Goal: Task Accomplishment & Management: Manage account settings

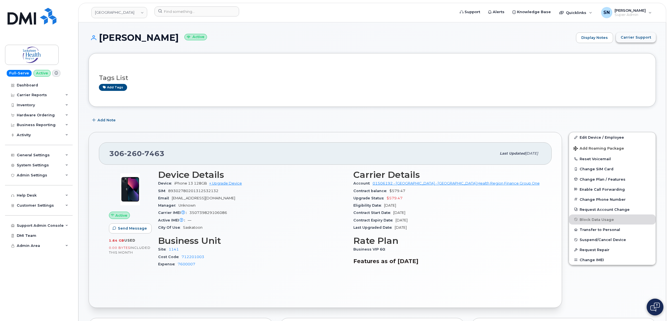
click at [633, 39] on span "Carrier Support" at bounding box center [635, 37] width 30 height 5
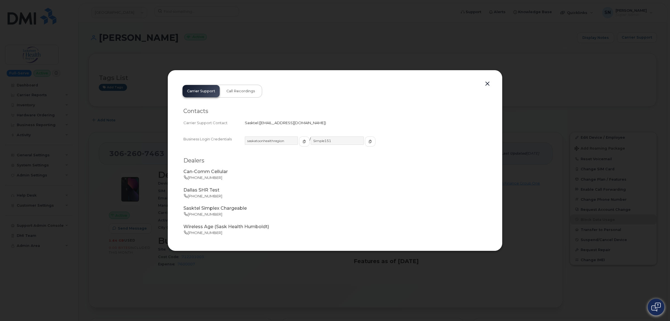
drag, startPoint x: 260, startPoint y: 121, endPoint x: 314, endPoint y: 125, distance: 54.6
click at [314, 125] on span "business.wireless@sasktel.com" at bounding box center [292, 122] width 65 height 4
copy span "business.wireless@sasktel.com"
click at [489, 82] on button "button" at bounding box center [487, 84] width 8 height 8
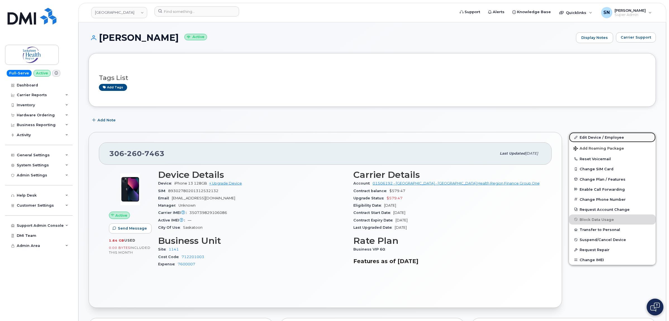
click at [610, 137] on link "Edit Device / Employee" at bounding box center [612, 137] width 87 height 10
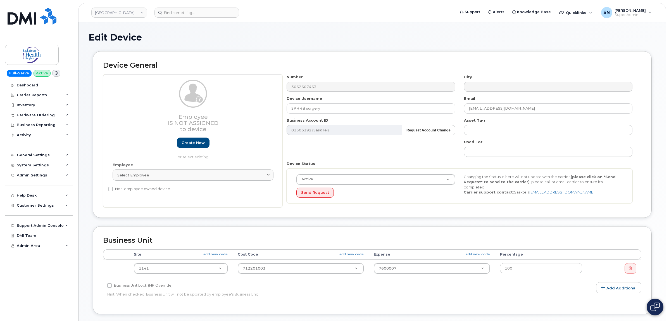
select select "18172"
type input "SPH 4B surgery"
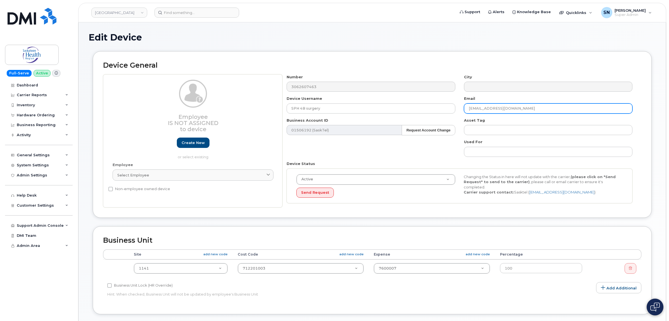
drag, startPoint x: 524, startPoint y: 102, endPoint x: 457, endPoint y: 98, distance: 67.1
click at [457, 98] on div "Number 3062607463 City Device Username SPH 4B surgery Email phoebe.chometa@sask…" at bounding box center [459, 140] width 354 height 133
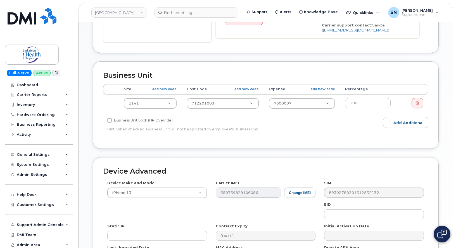
scroll to position [175, 0]
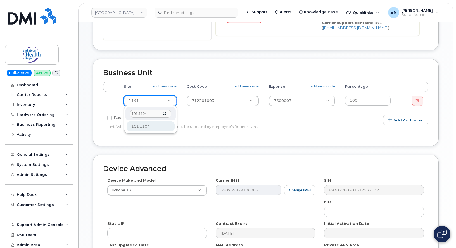
type input "101.1104"
type input "2207719"
type input "101.1104"
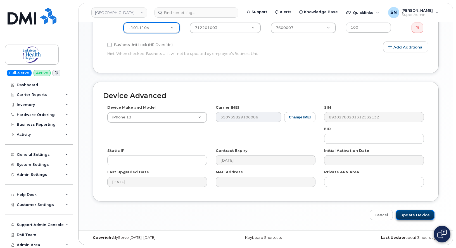
click at [415, 217] on input "Update Device" at bounding box center [414, 215] width 39 height 10
type input "Saving..."
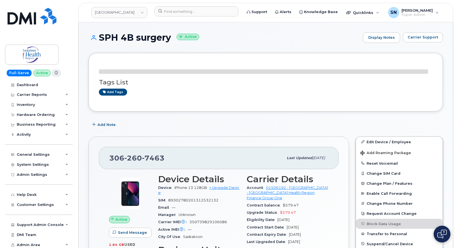
scroll to position [1, 0]
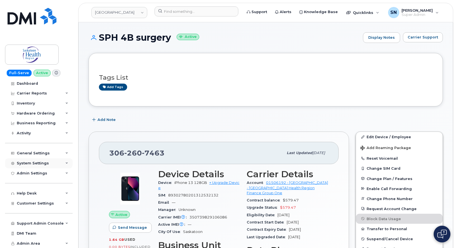
click at [39, 161] on div "System Settings" at bounding box center [33, 163] width 32 height 4
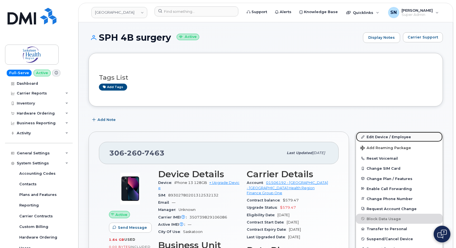
click at [394, 135] on link "Edit Device / Employee" at bounding box center [399, 137] width 87 height 10
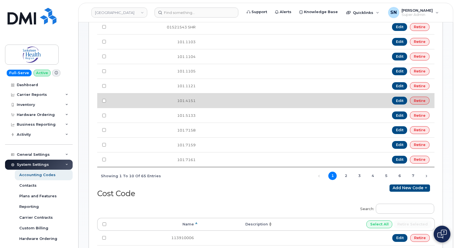
scroll to position [279, 0]
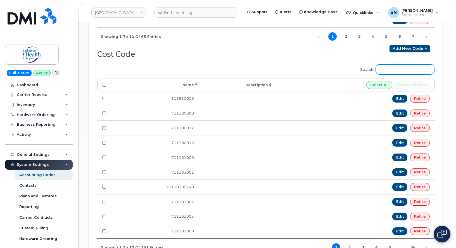
click at [382, 72] on input "Search:" at bounding box center [405, 69] width 58 height 10
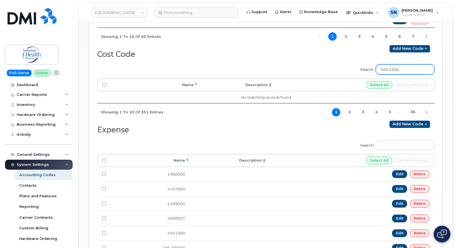
type input "101.1104"
click at [320, 58] on div "Cost Code Add new code" at bounding box center [265, 53] width 337 height 16
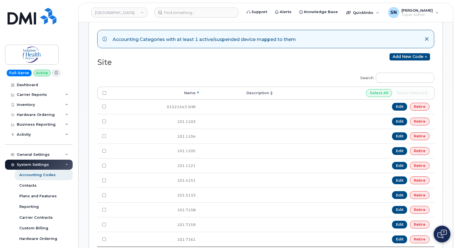
scroll to position [0, 0]
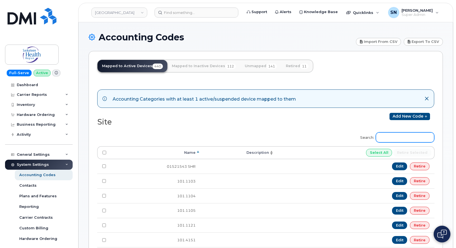
click at [403, 136] on input "Search:" at bounding box center [405, 138] width 58 height 10
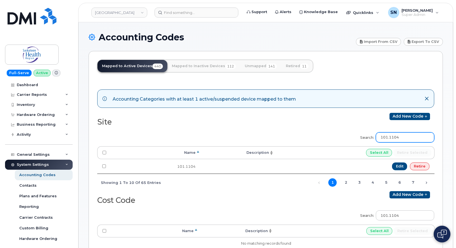
type input "101.1104"
click at [197, 126] on h2 "Site" at bounding box center [179, 122] width 164 height 8
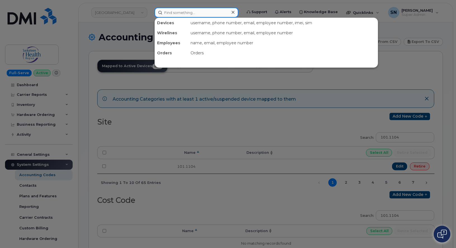
click at [184, 11] on input at bounding box center [196, 13] width 84 height 10
paste input "306-260-7463"
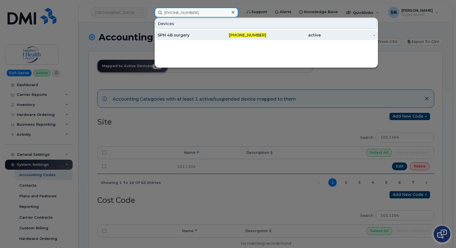
type input "306-260-7463"
click at [175, 36] on div "SPH 4B surgery" at bounding box center [184, 35] width 54 height 6
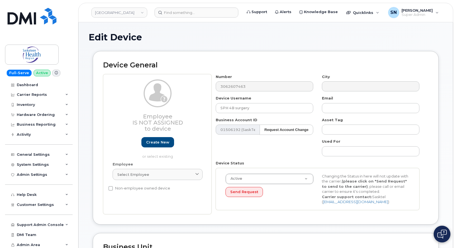
select select "18172"
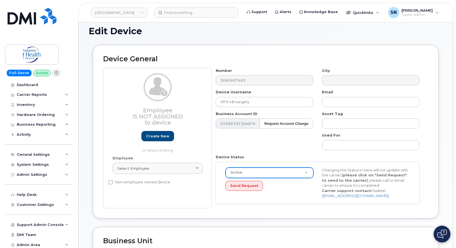
scroll to position [140, 0]
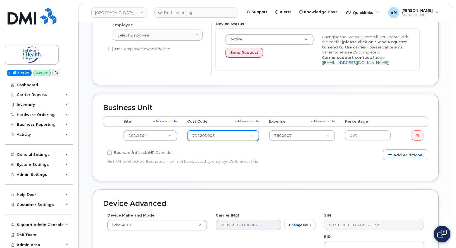
paste input "71220000001"
type input "71220000001"
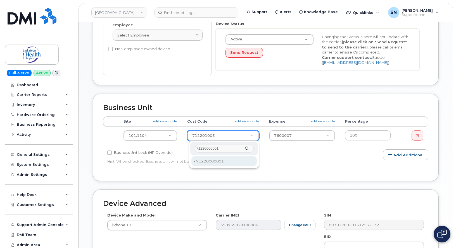
type input "71220000001"
type input "2208402"
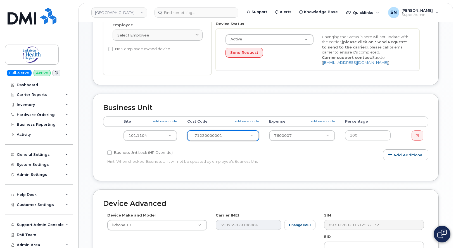
click at [271, 160] on p "Hint: When checked, Business Unit will not be updated by employee's Business Un…" at bounding box center [211, 161] width 208 height 5
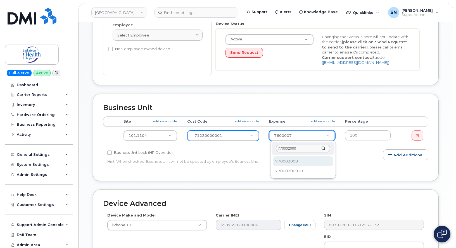
scroll to position [0, 0]
type input "770002000"
click at [326, 161] on div "Accounting Categories Rules Accounting categories percentages must add up to 10…" at bounding box center [265, 144] width 325 height 54
select select "2207559"
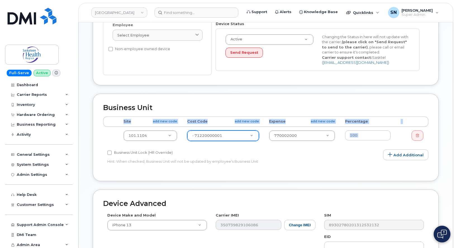
click at [326, 161] on div "Accounting Categories Rules Accounting categories percentages must add up to 10…" at bounding box center [265, 144] width 325 height 54
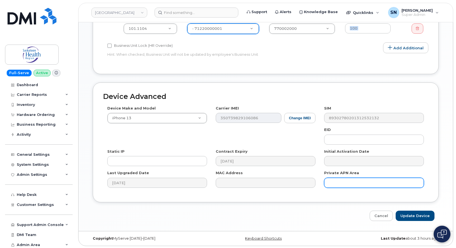
scroll to position [248, 0]
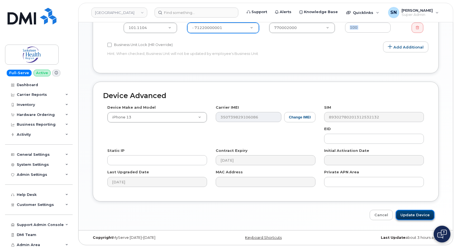
click at [420, 216] on input "Update Device" at bounding box center [414, 215] width 39 height 10
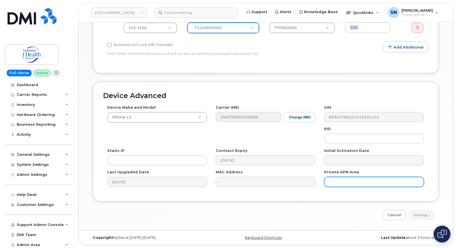
type input "Update Device"
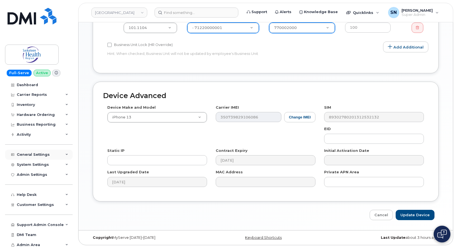
click at [32, 155] on div "General Settings" at bounding box center [33, 155] width 33 height 4
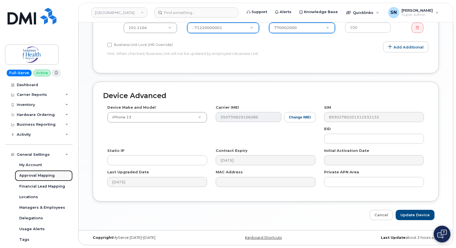
click at [40, 178] on div "Approval Mapping" at bounding box center [36, 175] width 35 height 5
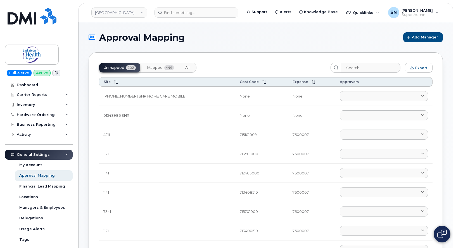
click at [153, 68] on span "Mapped" at bounding box center [155, 68] width 16 height 4
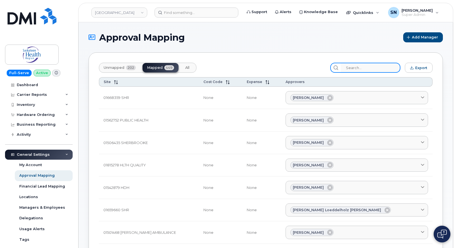
click at [379, 69] on input "search" at bounding box center [370, 68] width 59 height 10
paste input "71220000001"
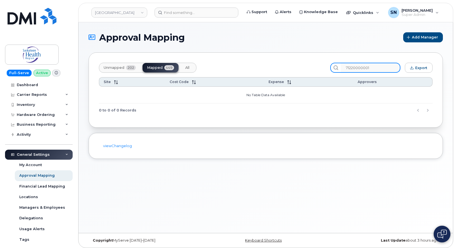
type input "71220000001"
click at [121, 70] on button "Unmapped 202" at bounding box center [119, 67] width 41 height 9
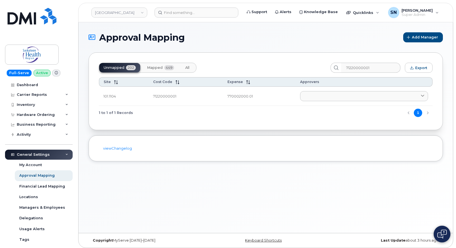
click at [255, 97] on td "770002000.01" at bounding box center [259, 96] width 73 height 19
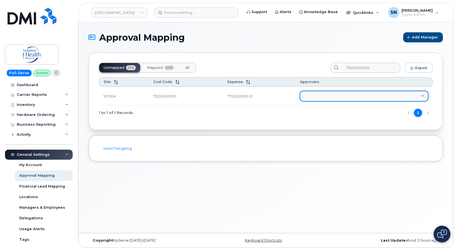
click at [307, 98] on link at bounding box center [364, 96] width 128 height 10
paste input "Danice Husarewich"
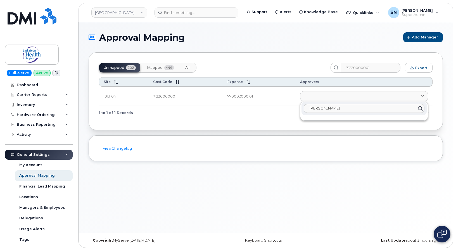
type input "Danice Husarewich"
click at [261, 114] on div "1 to 1 of 1 Records 1" at bounding box center [265, 113] width 333 height 14
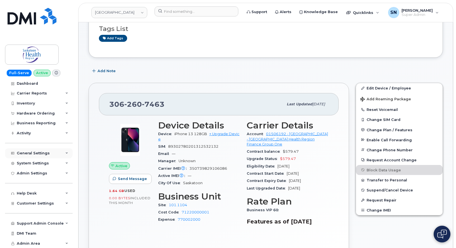
scroll to position [70, 0]
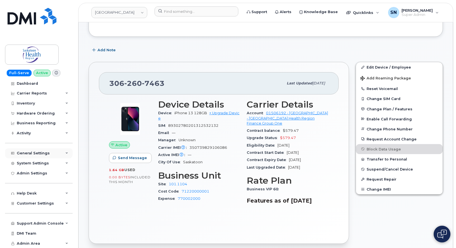
click at [36, 152] on div "General Settings" at bounding box center [33, 153] width 33 height 4
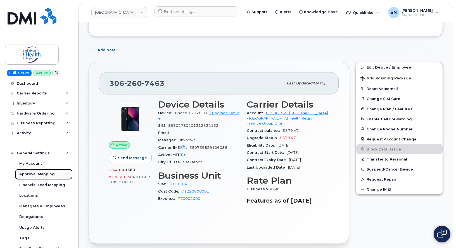
click at [42, 173] on div "Approval Mapping" at bounding box center [36, 174] width 35 height 5
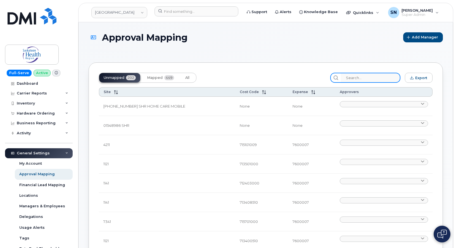
click at [357, 82] on input "search" at bounding box center [370, 78] width 59 height 10
paste input "71220000001"
type input "71220000001"
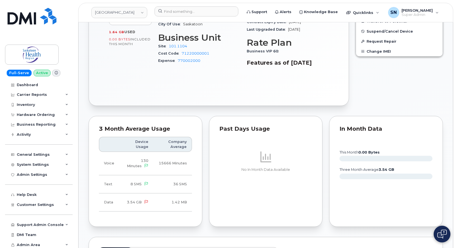
scroll to position [209, 0]
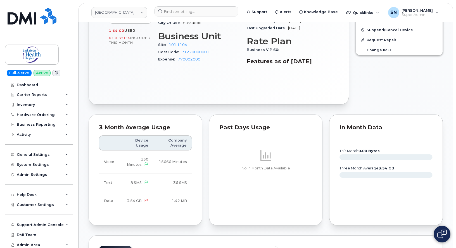
click at [357, 99] on div "Edit Device / Employee Add Roaming Package Reset Voicemail Change SIM Card Chan…" at bounding box center [399, 13] width 94 height 189
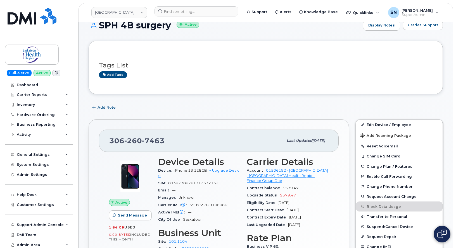
scroll to position [0, 0]
